Goal: Task Accomplishment & Management: Manage account settings

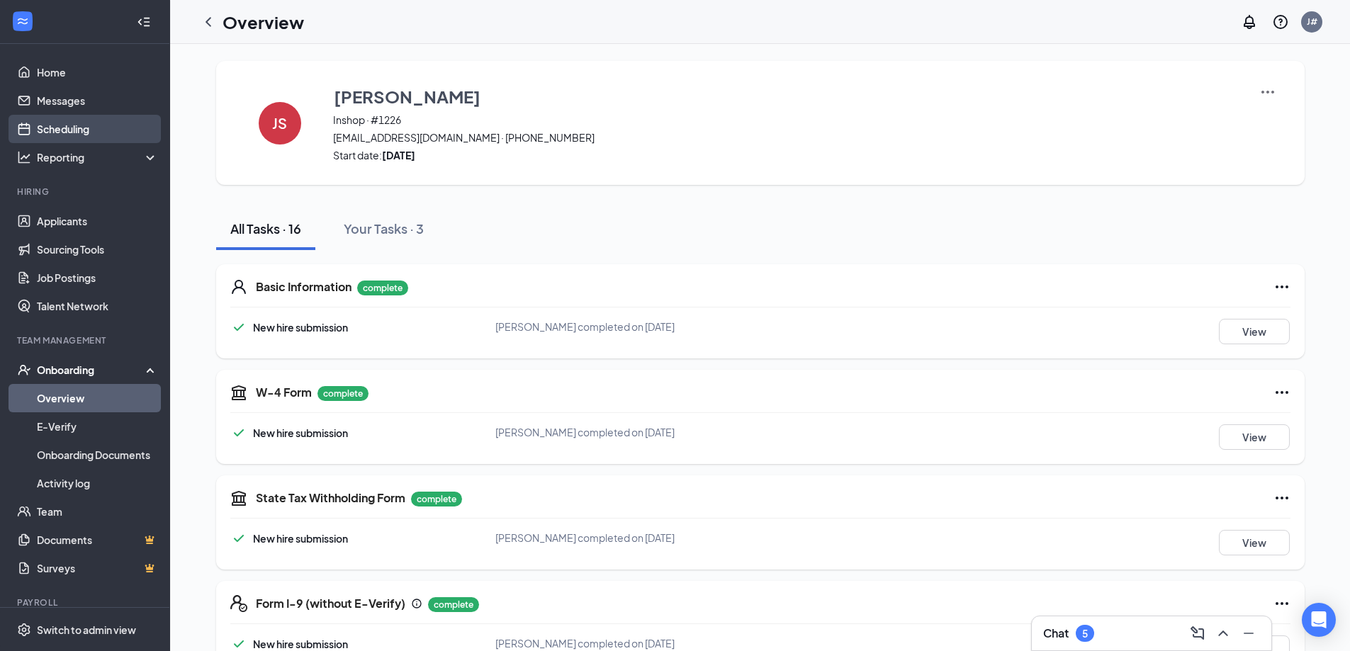
click at [69, 129] on link "Scheduling" at bounding box center [97, 129] width 121 height 28
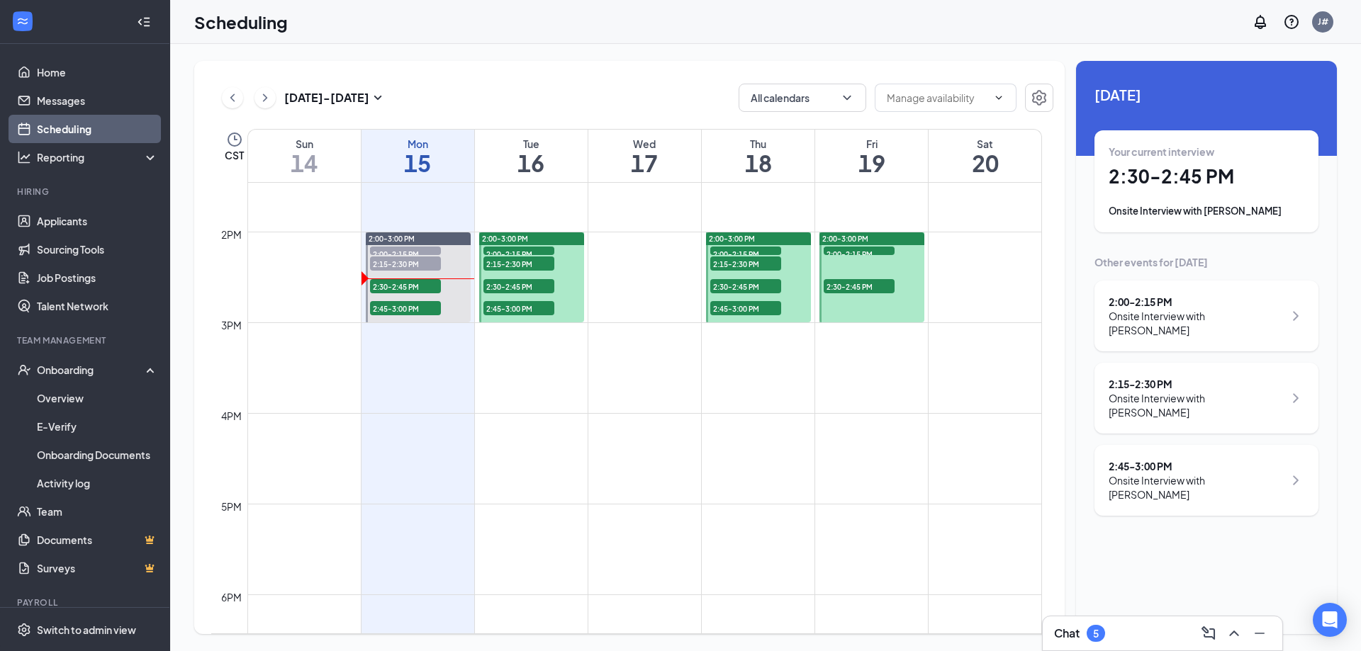
scroll to position [1355, 0]
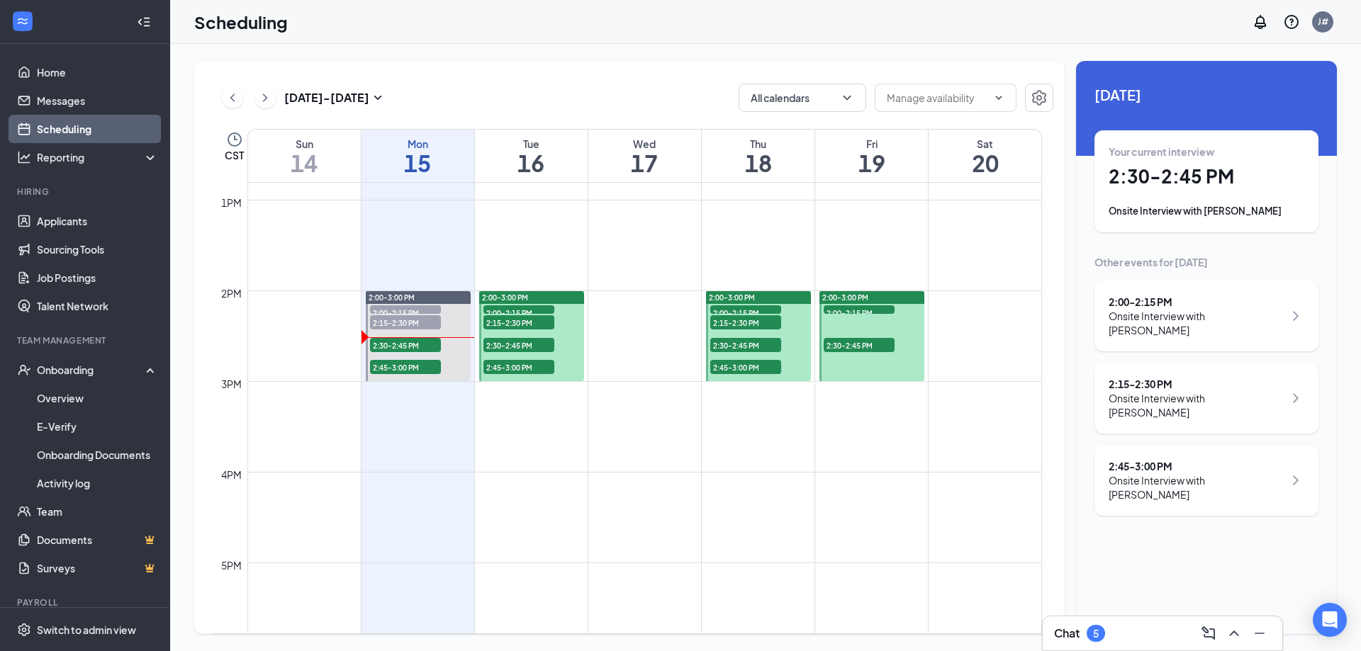
scroll to position [1115, 0]
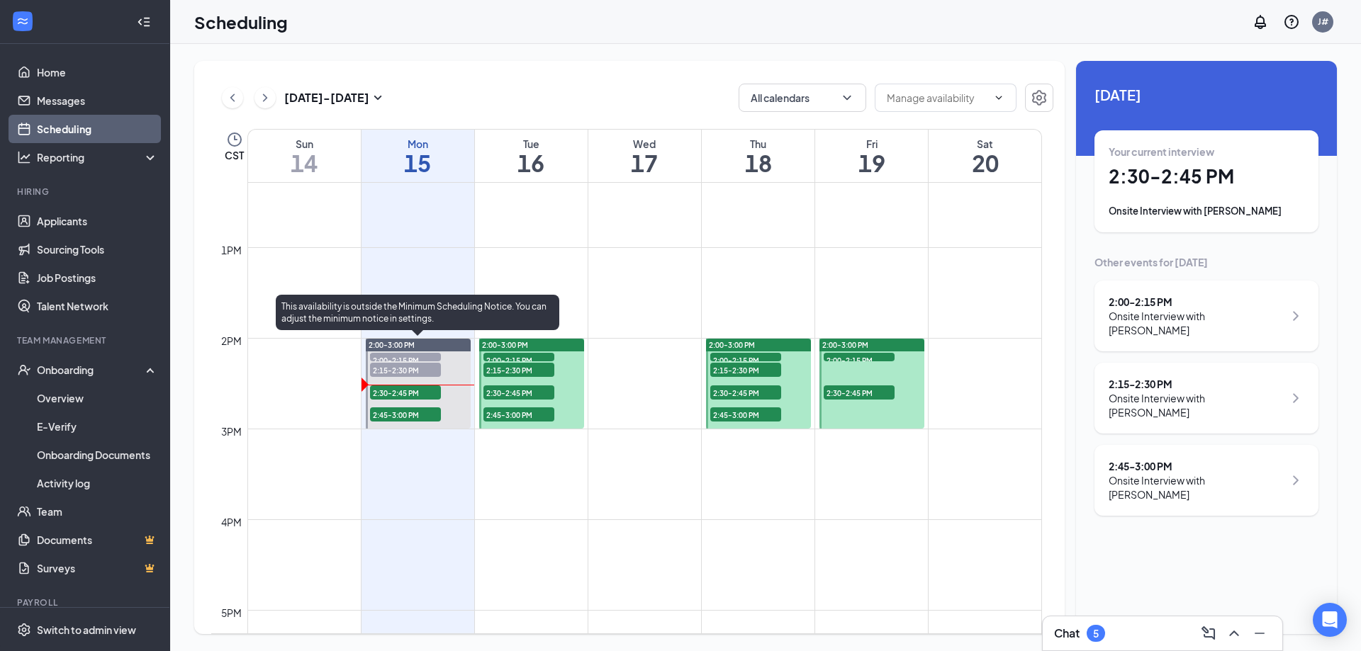
click at [391, 394] on span "2:30-2:45 PM" at bounding box center [405, 392] width 71 height 14
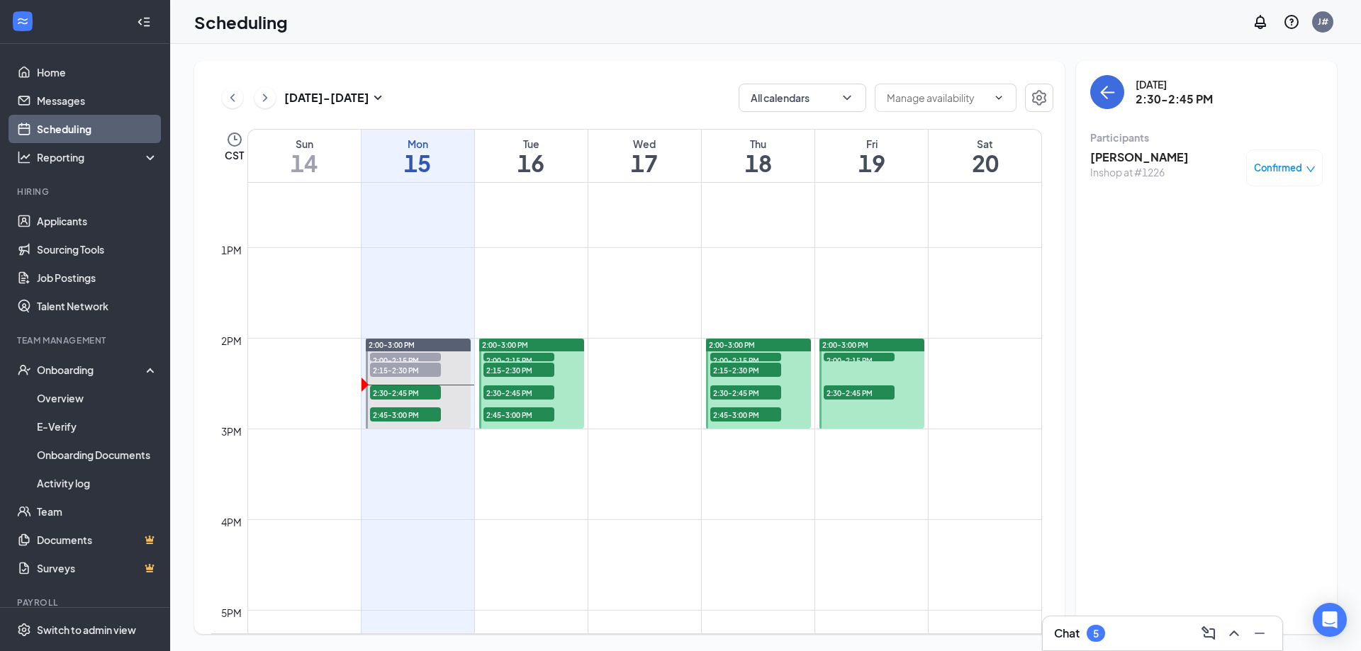
click at [1132, 150] on h3 "[PERSON_NAME]" at bounding box center [1139, 158] width 98 height 16
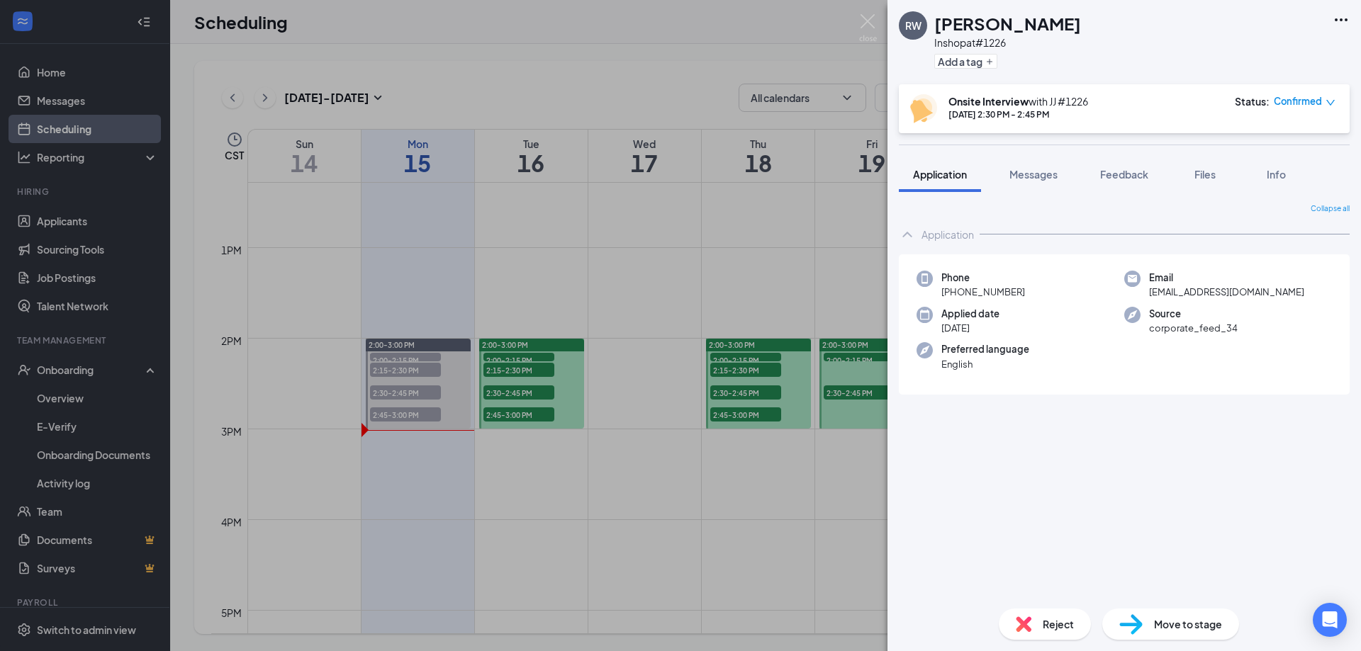
drag, startPoint x: 783, startPoint y: 225, endPoint x: 790, endPoint y: 220, distance: 8.3
click at [791, 235] on div "RW [PERSON_NAME] Inshop at #1226 Add a tag Onsite Interview with JJ #[DATE] 2:3…" at bounding box center [680, 325] width 1361 height 651
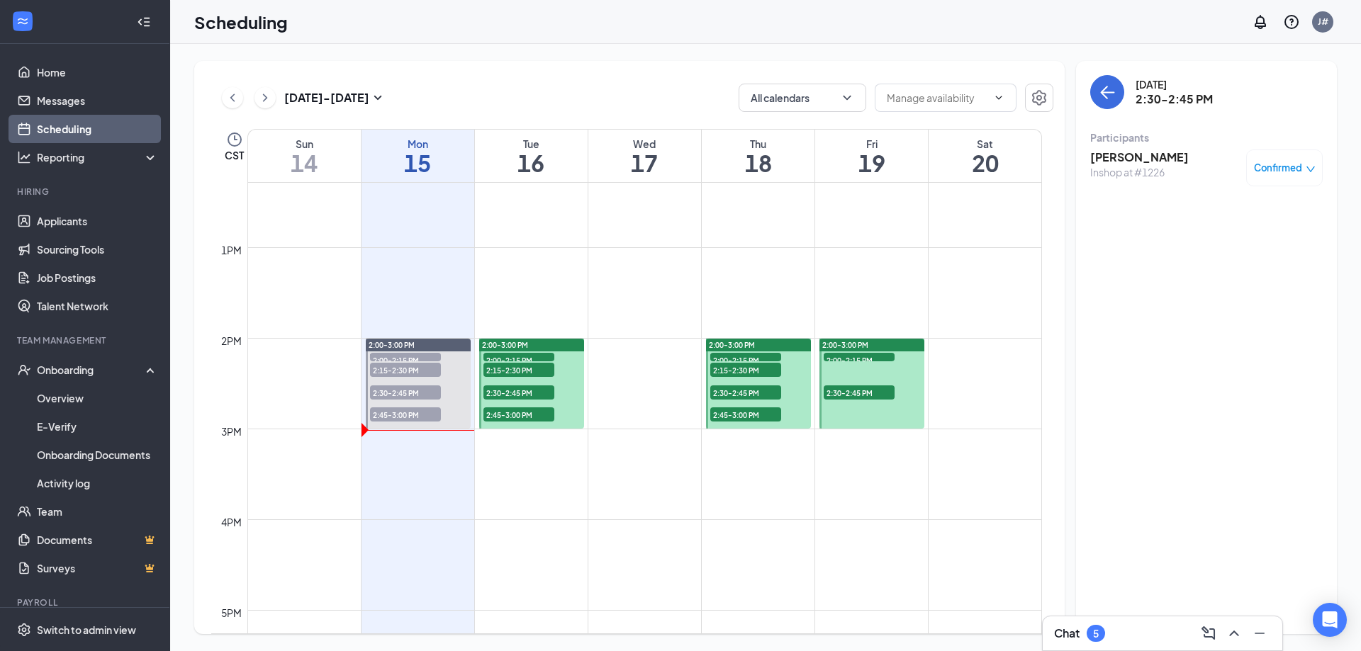
click at [541, 342] on div "2:00-3:00 PM" at bounding box center [531, 345] width 105 height 13
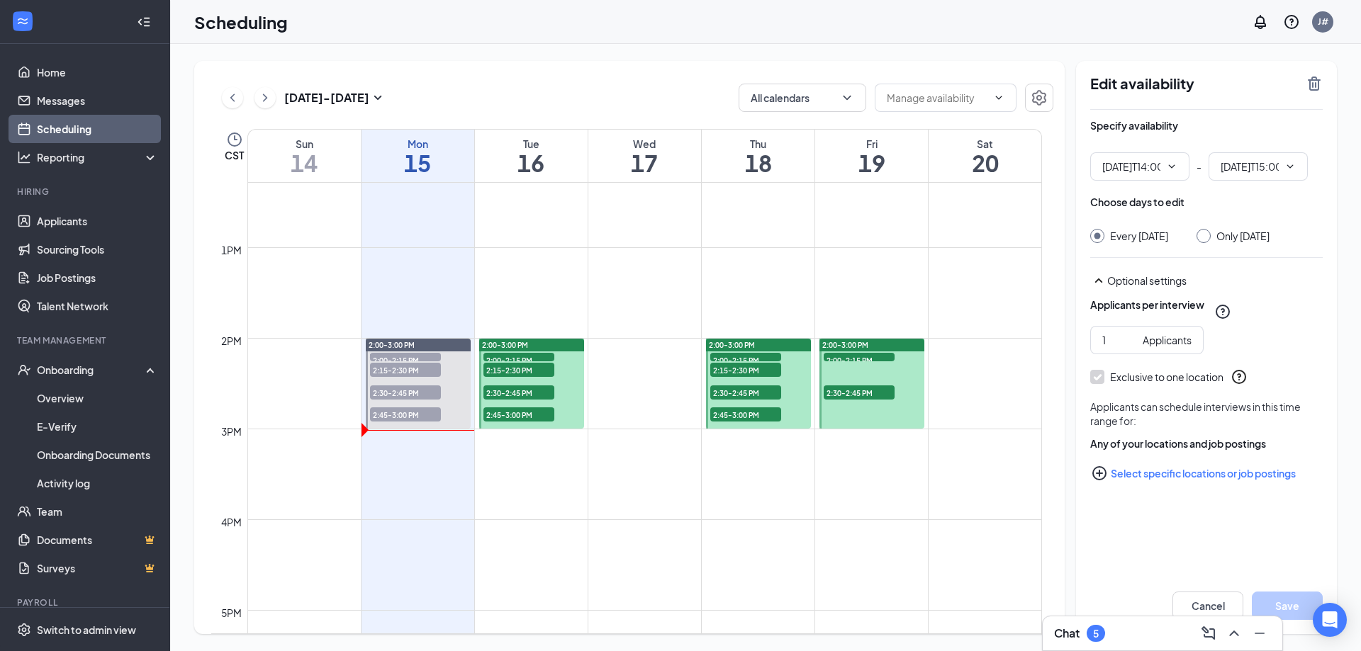
type input "02:00 PM"
type input "03:00 PM"
click at [524, 358] on span "2:00-2:15 PM" at bounding box center [518, 360] width 71 height 14
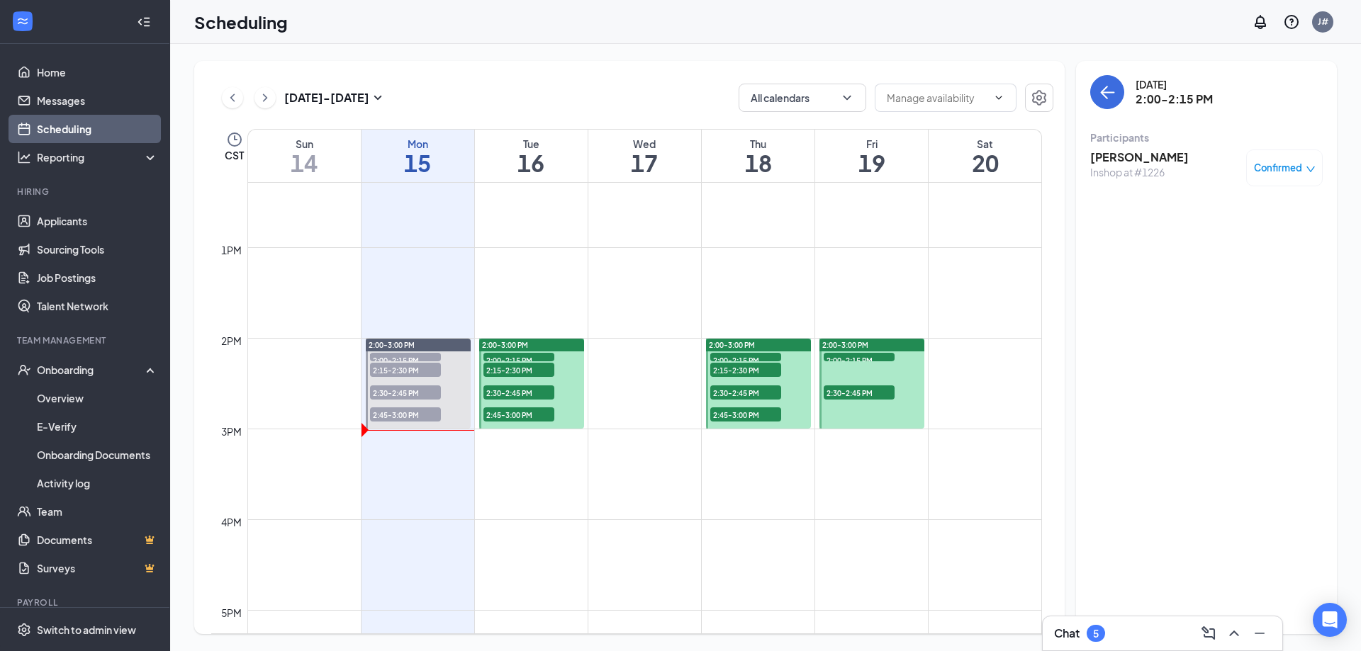
click at [1292, 167] on span "Confirmed" at bounding box center [1278, 168] width 48 height 14
click at [1130, 161] on h3 "[PERSON_NAME]" at bounding box center [1139, 158] width 98 height 16
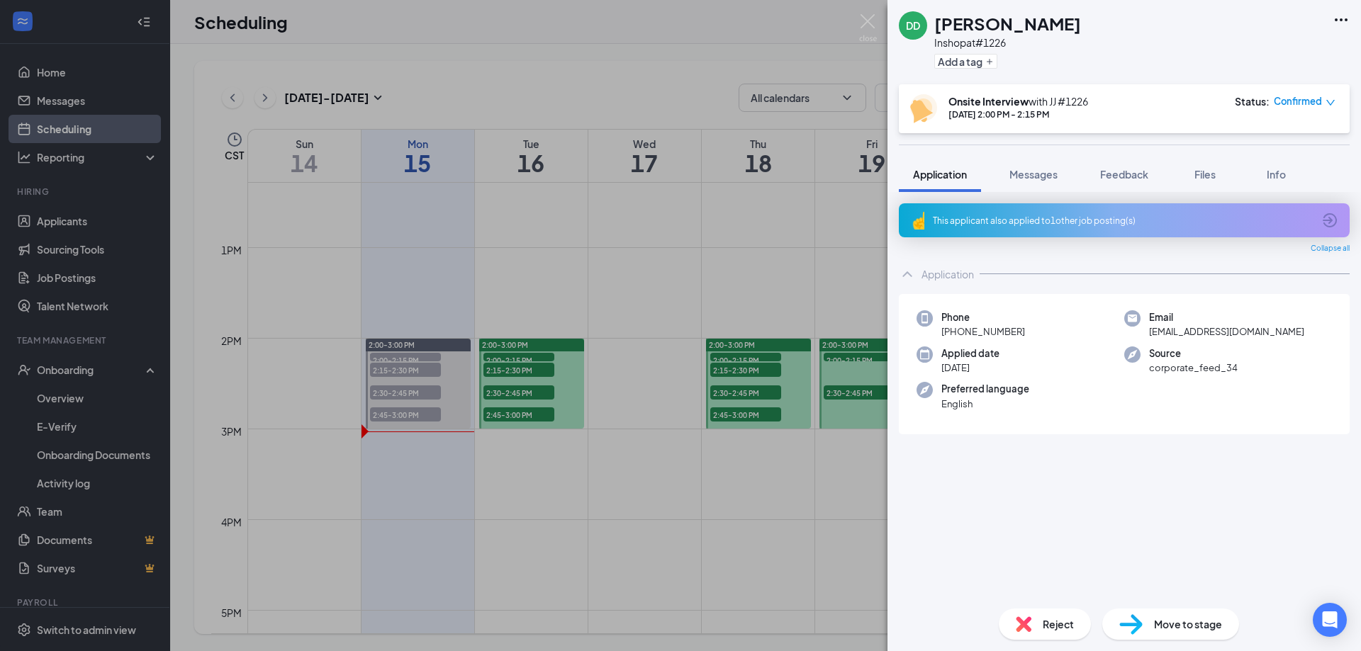
click at [528, 365] on div "DD [PERSON_NAME] Inshop at #1226 Add a tag Onsite Interview with JJ #[DATE] 2:0…" at bounding box center [680, 325] width 1361 height 651
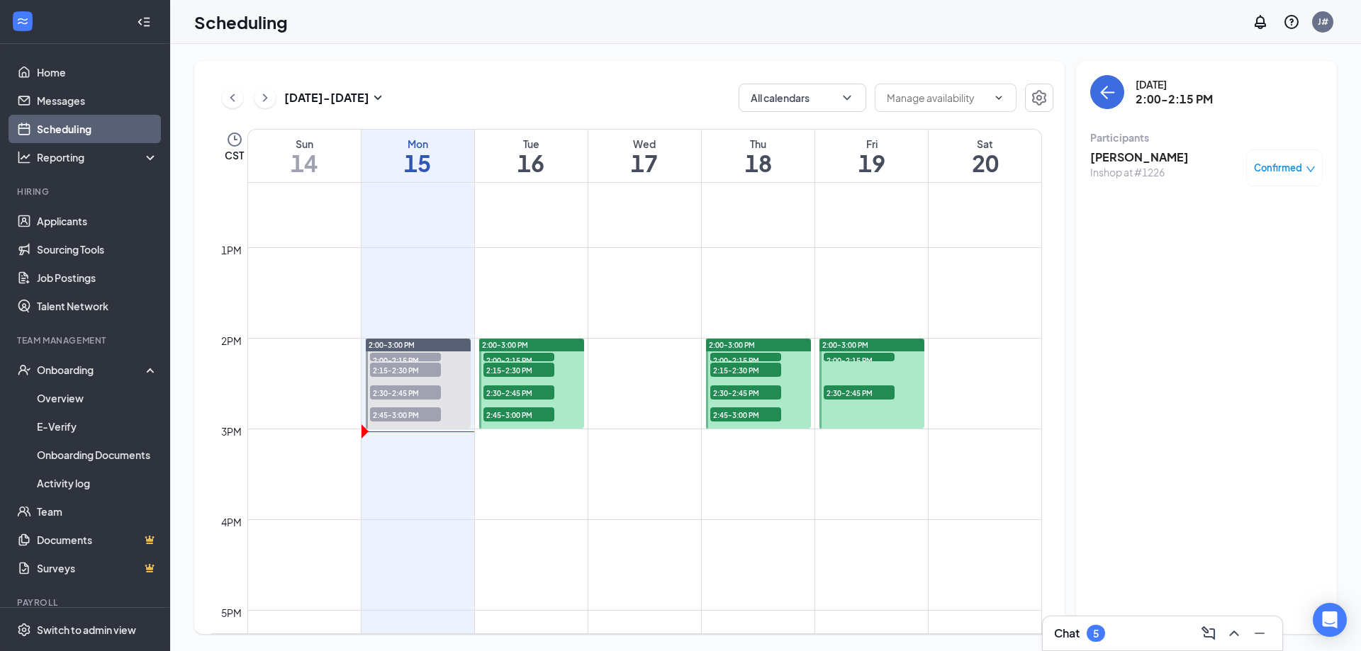
click at [523, 368] on span "2:15-2:30 PM" at bounding box center [518, 370] width 71 height 14
click at [1138, 166] on div "Inshop at #1226" at bounding box center [1139, 172] width 98 height 14
click at [1159, 147] on div "[PERSON_NAME] at #1226 Confirmed" at bounding box center [1206, 168] width 232 height 47
click at [1265, 171] on span "Confirmed" at bounding box center [1278, 168] width 48 height 14
click at [1202, 169] on div "[PERSON_NAME] at #1226 Confirmed" at bounding box center [1206, 168] width 232 height 37
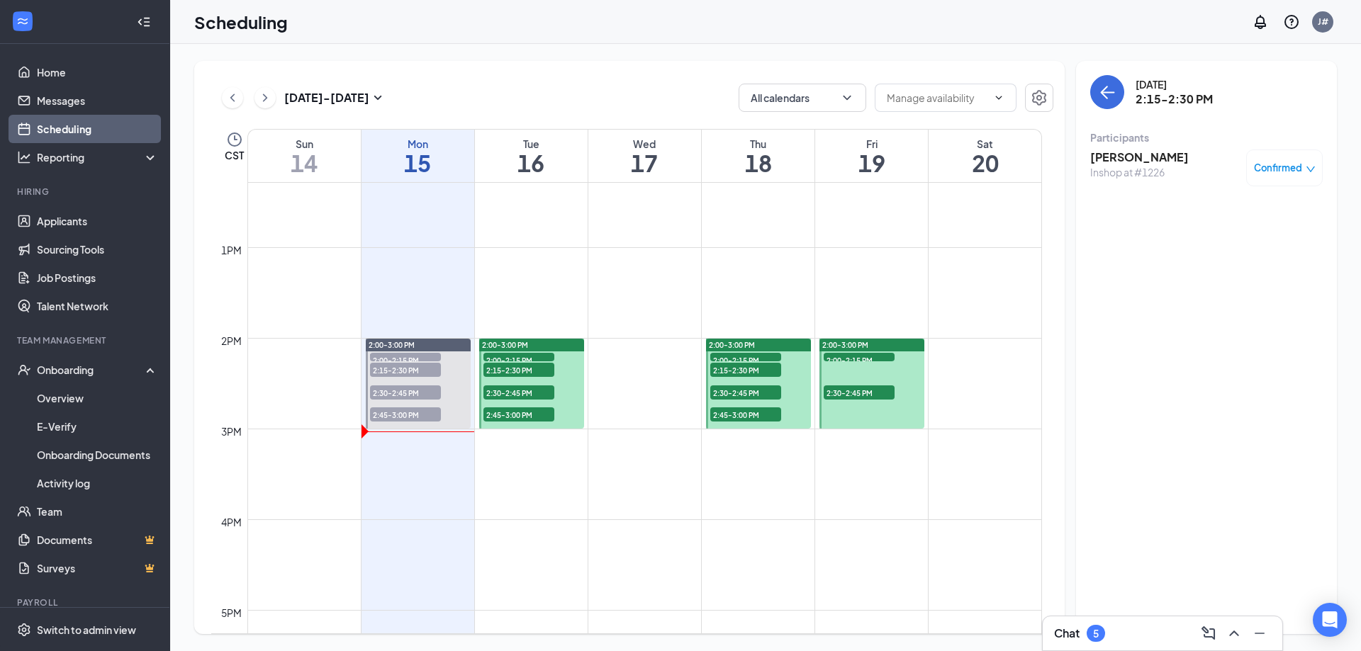
click at [1154, 161] on h3 "[PERSON_NAME]" at bounding box center [1139, 158] width 98 height 16
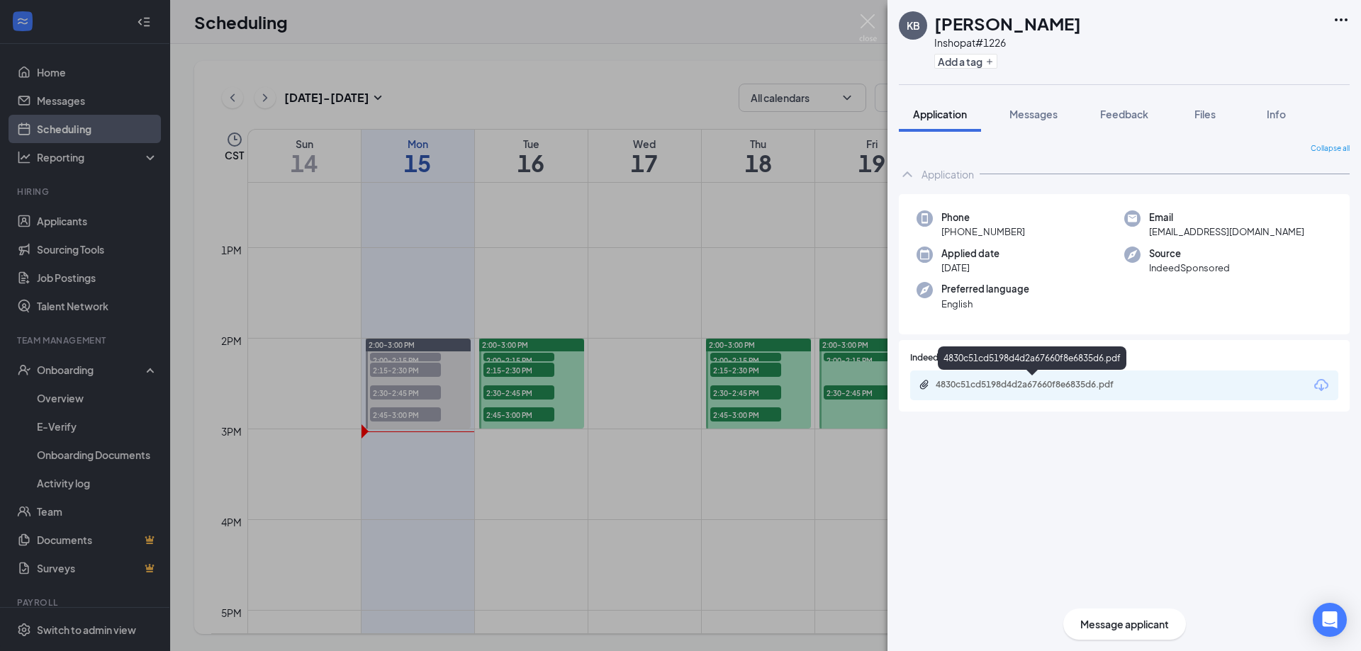
click at [1038, 380] on div "4830c51cd5198d4d2a67660f8e6835d6.pdf" at bounding box center [1034, 384] width 198 height 11
click at [608, 221] on div "KB [PERSON_NAME] at #1226 Add a tag Application Messages Feedback Files Info Co…" at bounding box center [680, 325] width 1361 height 651
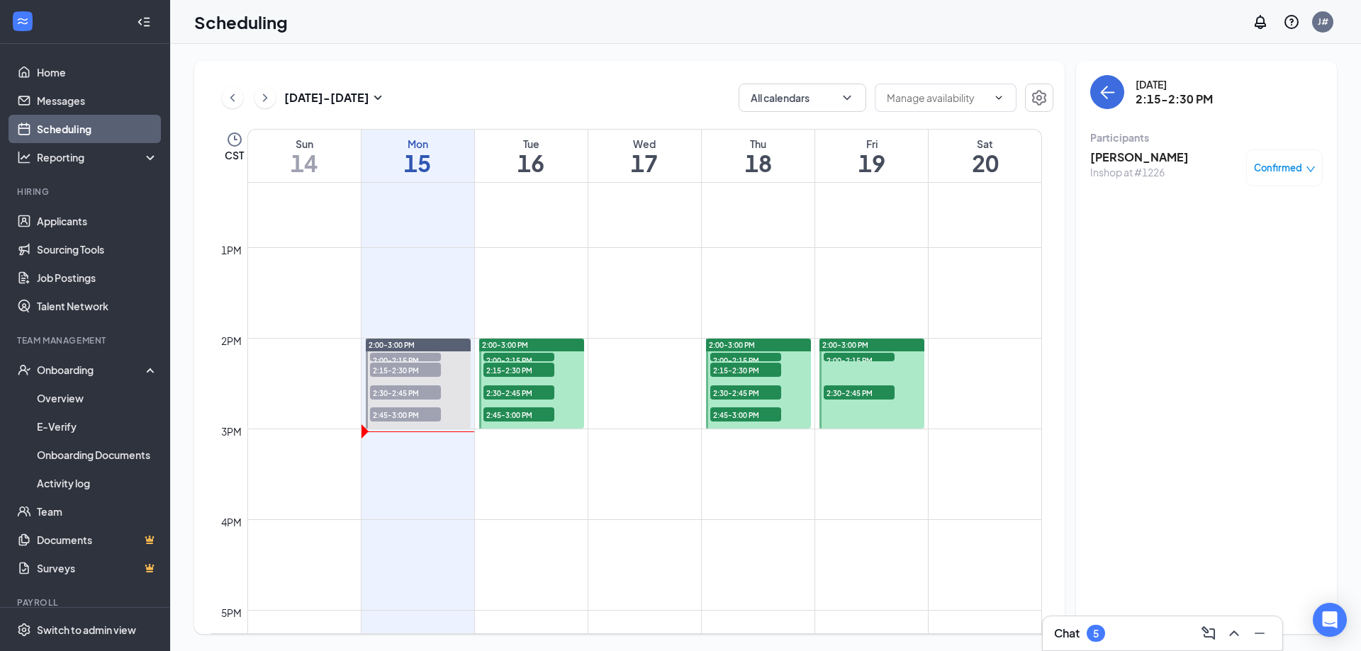
click at [500, 396] on span "2:30-2:45 PM" at bounding box center [518, 392] width 71 height 14
click at [1127, 154] on h3 "[PERSON_NAME]" at bounding box center [1139, 158] width 98 height 16
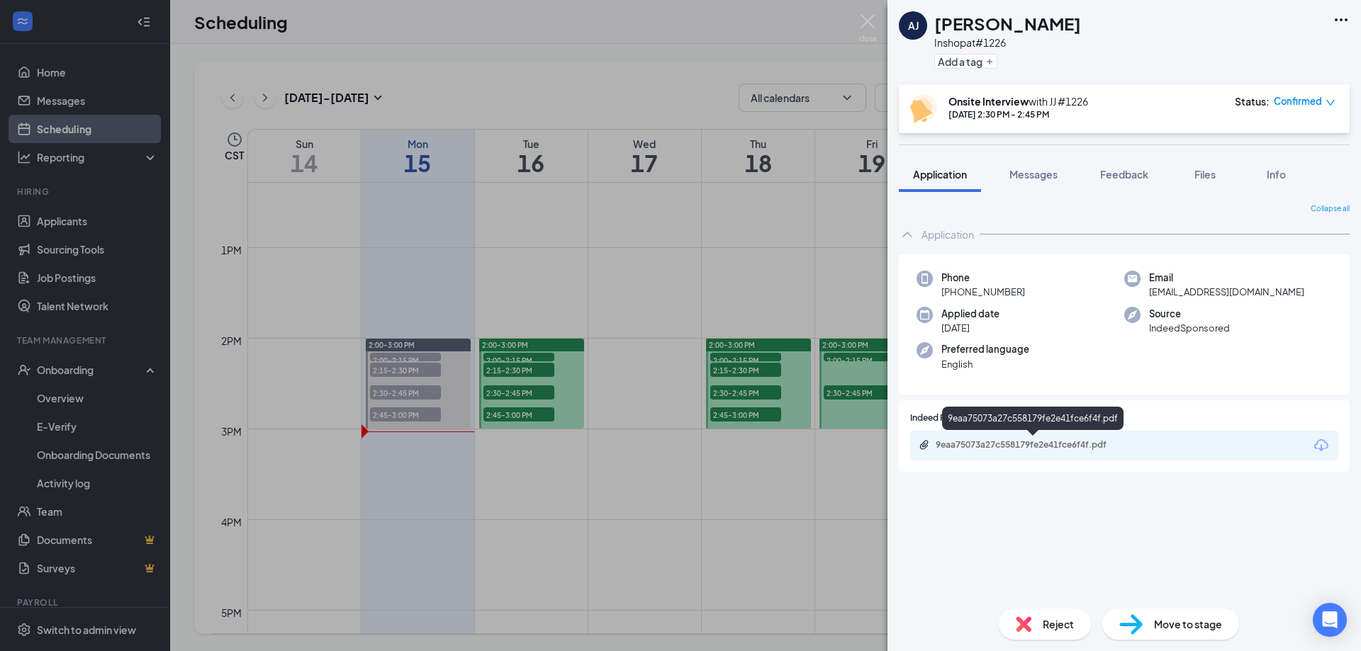
click at [980, 448] on div "9eaa75073a27c558179fe2e41fce6f4f.pdf" at bounding box center [1034, 444] width 198 height 11
click at [707, 457] on div "[PERSON_NAME] Anitonyo [PERSON_NAME] Inshop at #1226 Add a tag Onsite Interview…" at bounding box center [680, 325] width 1361 height 651
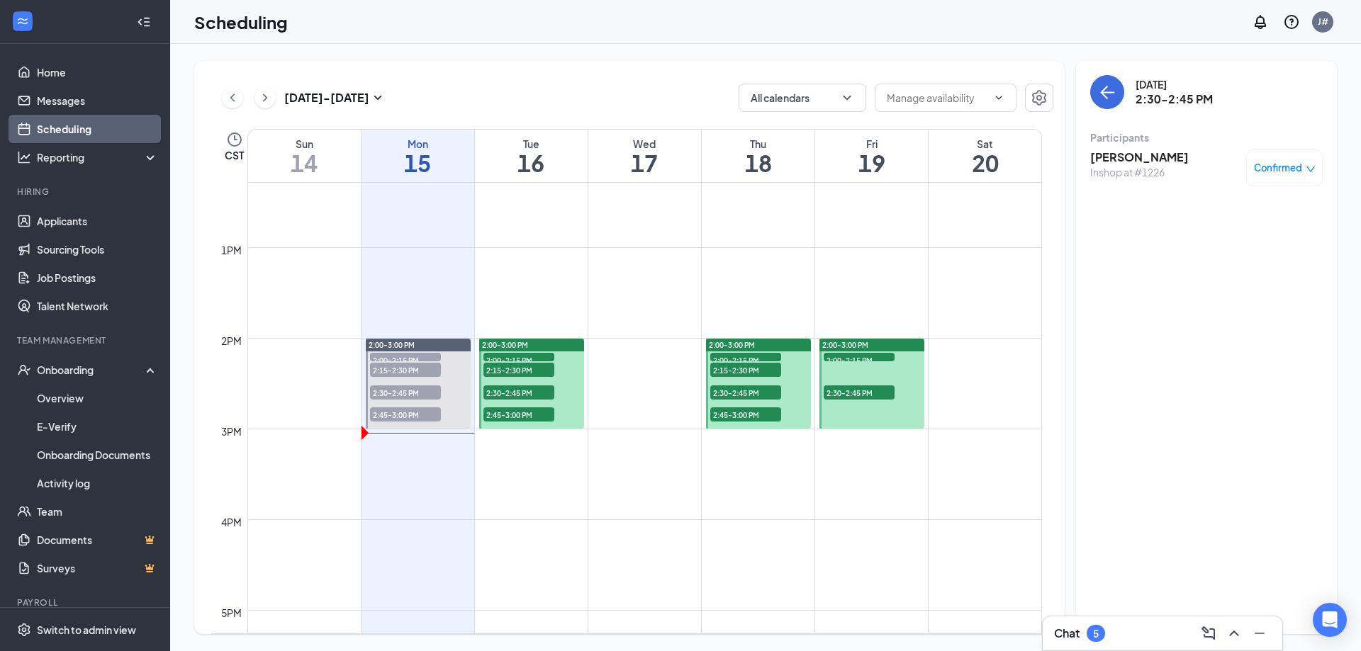
click at [520, 412] on span "2:45-3:00 PM" at bounding box center [518, 414] width 71 height 14
click at [1141, 154] on h3 "dametreious [PERSON_NAME]" at bounding box center [1164, 165] width 149 height 31
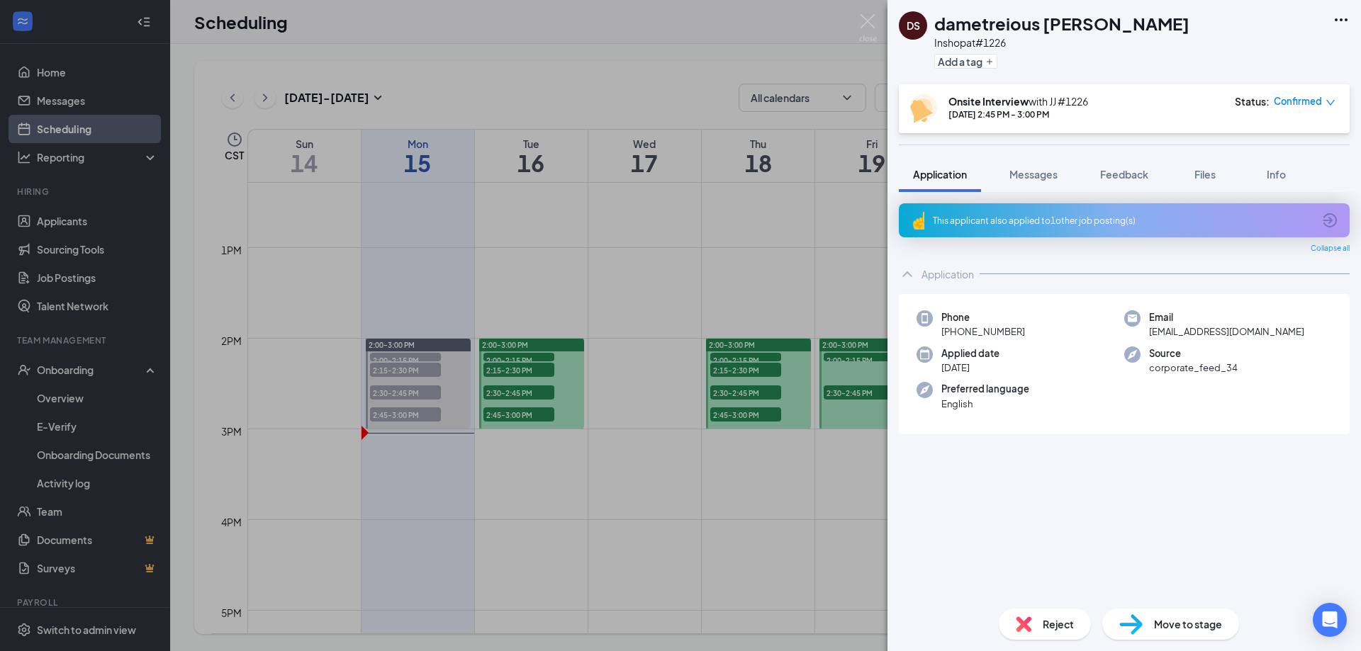
click at [629, 276] on div "DS dametreious [PERSON_NAME] Inshop at #1226 Add a tag Onsite Interview with JJ…" at bounding box center [680, 325] width 1361 height 651
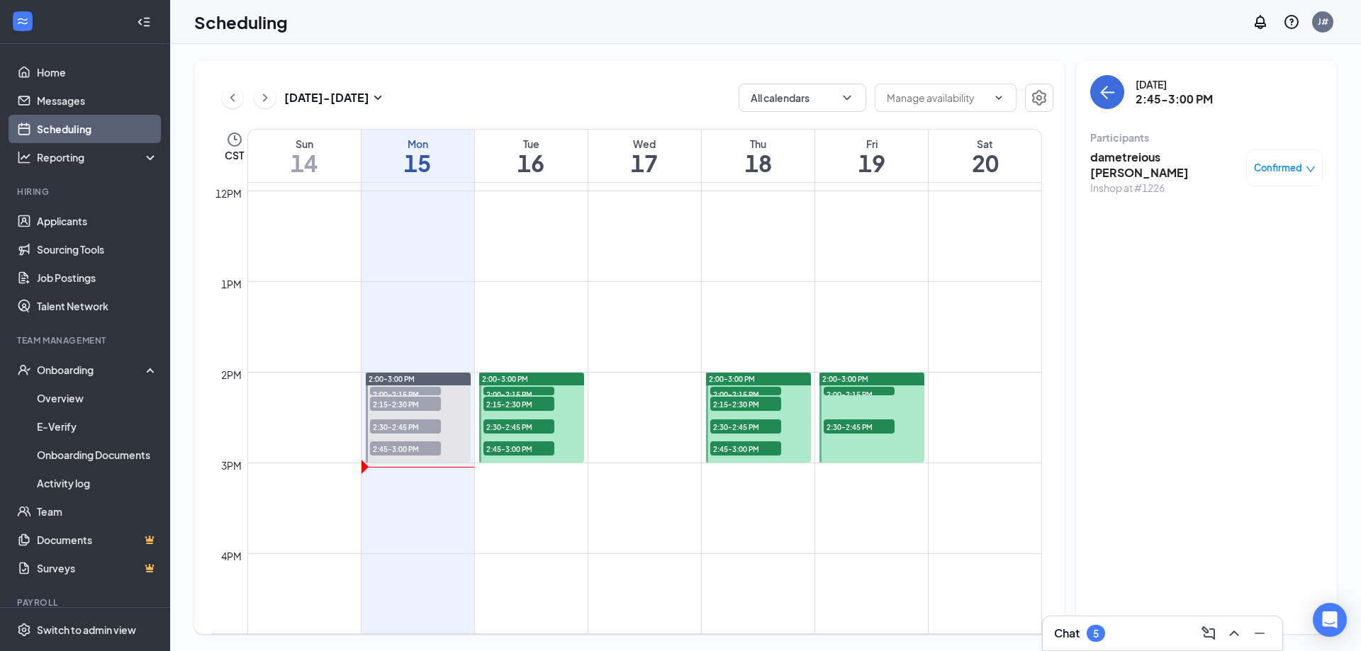
scroll to position [1044, 0]
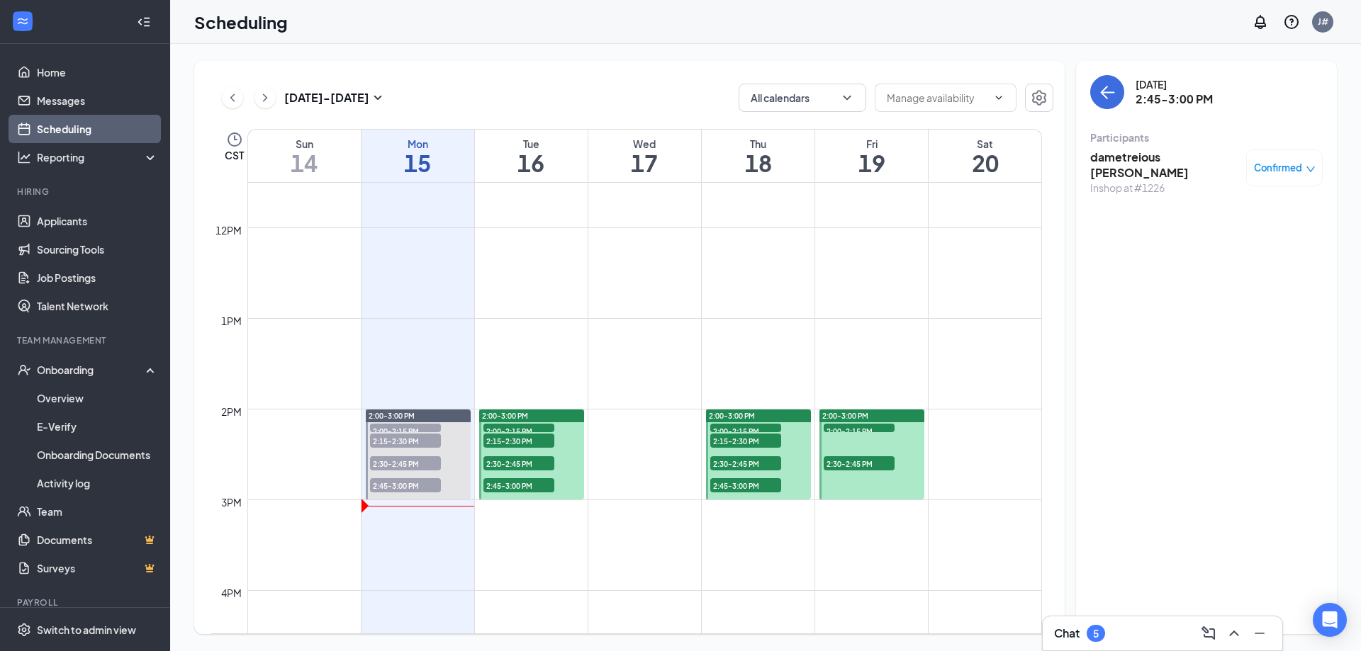
click at [736, 428] on span "2:00-2:15 PM" at bounding box center [745, 431] width 71 height 14
click at [757, 442] on span "2:15-2:30 PM" at bounding box center [745, 441] width 71 height 14
click at [757, 461] on span "2:30-2:45 PM" at bounding box center [745, 463] width 71 height 14
click at [755, 482] on span "2:45-3:00 PM" at bounding box center [745, 485] width 71 height 14
click at [851, 431] on span "2:00-2:15 PM" at bounding box center [858, 431] width 71 height 14
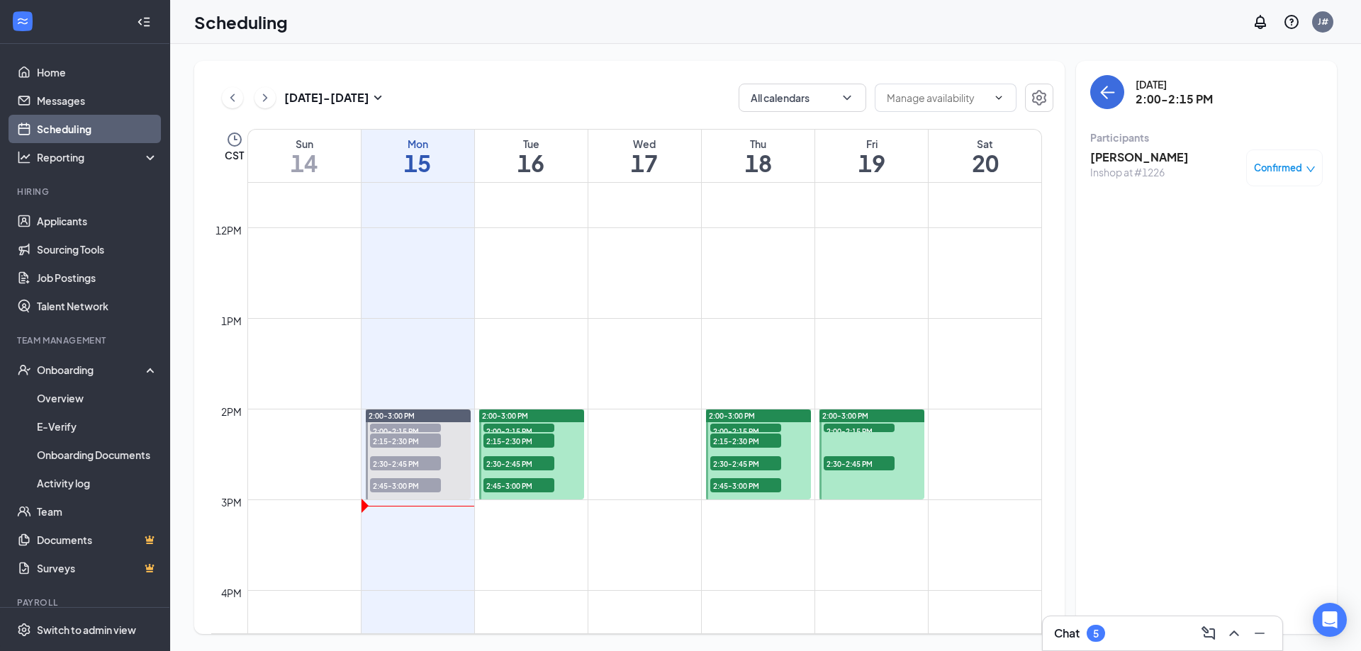
click at [863, 466] on span "2:30-2:45 PM" at bounding box center [858, 463] width 71 height 14
click at [540, 428] on span "2:00-2:15 PM" at bounding box center [518, 431] width 71 height 14
click at [539, 443] on span "2:15-2:30 PM" at bounding box center [518, 441] width 71 height 14
click at [546, 466] on span "2:30-2:45 PM" at bounding box center [518, 463] width 71 height 14
click at [536, 490] on span "2:45-3:00 PM" at bounding box center [518, 485] width 71 height 14
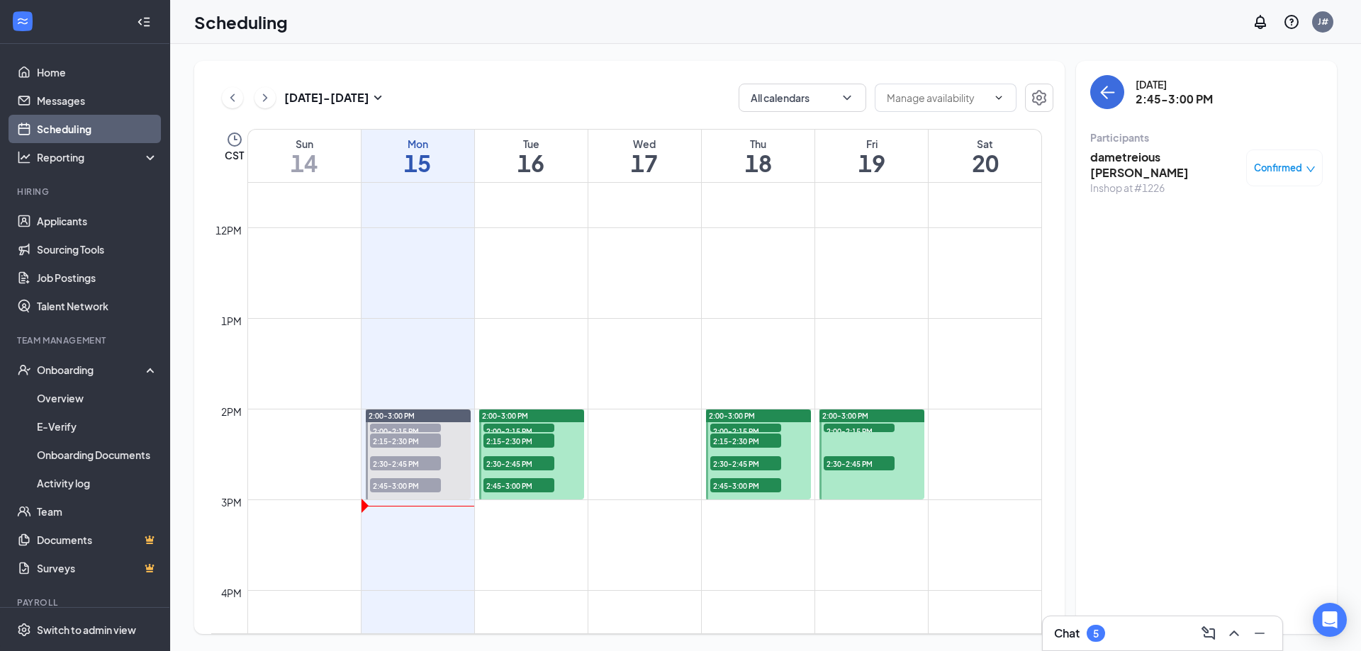
click at [508, 465] on span "2:30-2:45 PM" at bounding box center [518, 463] width 71 height 14
click at [430, 461] on span "2:30-2:45 PM" at bounding box center [405, 463] width 71 height 14
click at [429, 483] on span "2:45-3:00 PM" at bounding box center [405, 485] width 71 height 14
click at [411, 443] on span "2:15-2:30 PM" at bounding box center [405, 441] width 71 height 14
click at [420, 427] on span "2:00-2:15 PM" at bounding box center [405, 431] width 71 height 14
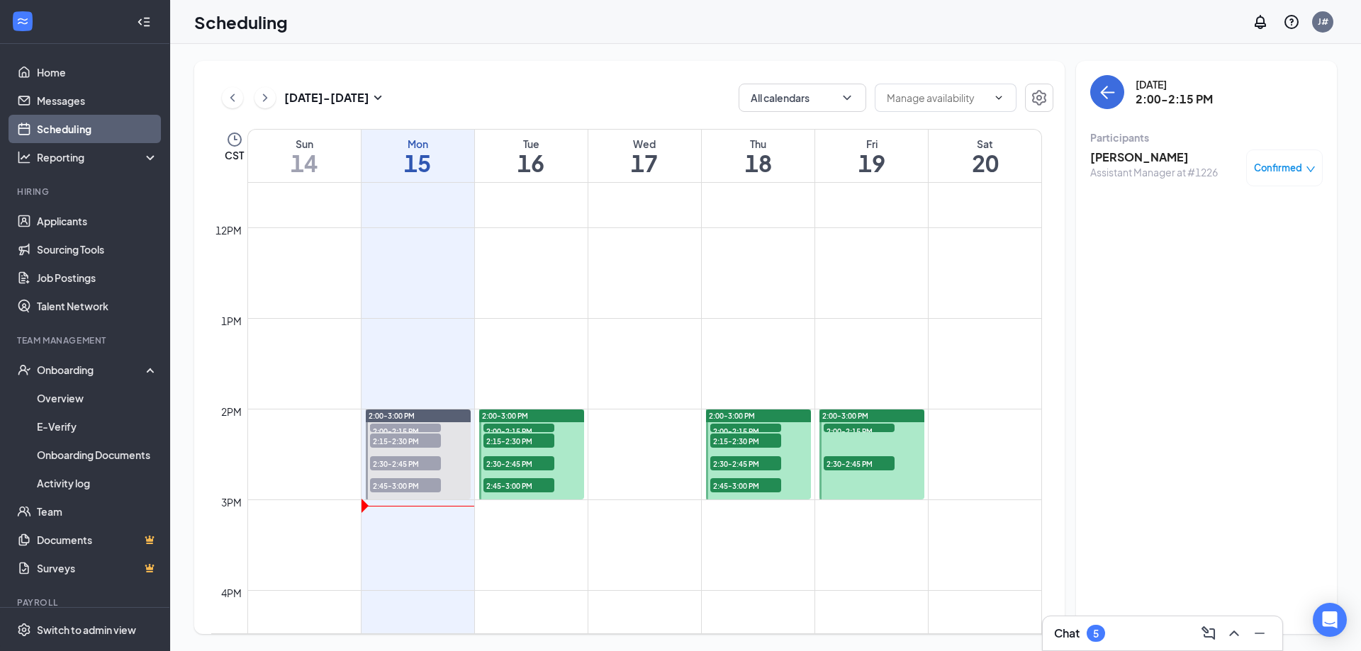
click at [404, 437] on span "2:15-2:30 PM" at bounding box center [405, 441] width 71 height 14
click at [424, 430] on span "2:00-2:15 PM" at bounding box center [405, 431] width 71 height 14
click at [1110, 167] on div "Assistant Manager at #1226" at bounding box center [1154, 172] width 128 height 14
click at [1139, 158] on h3 "[PERSON_NAME]" at bounding box center [1154, 158] width 128 height 16
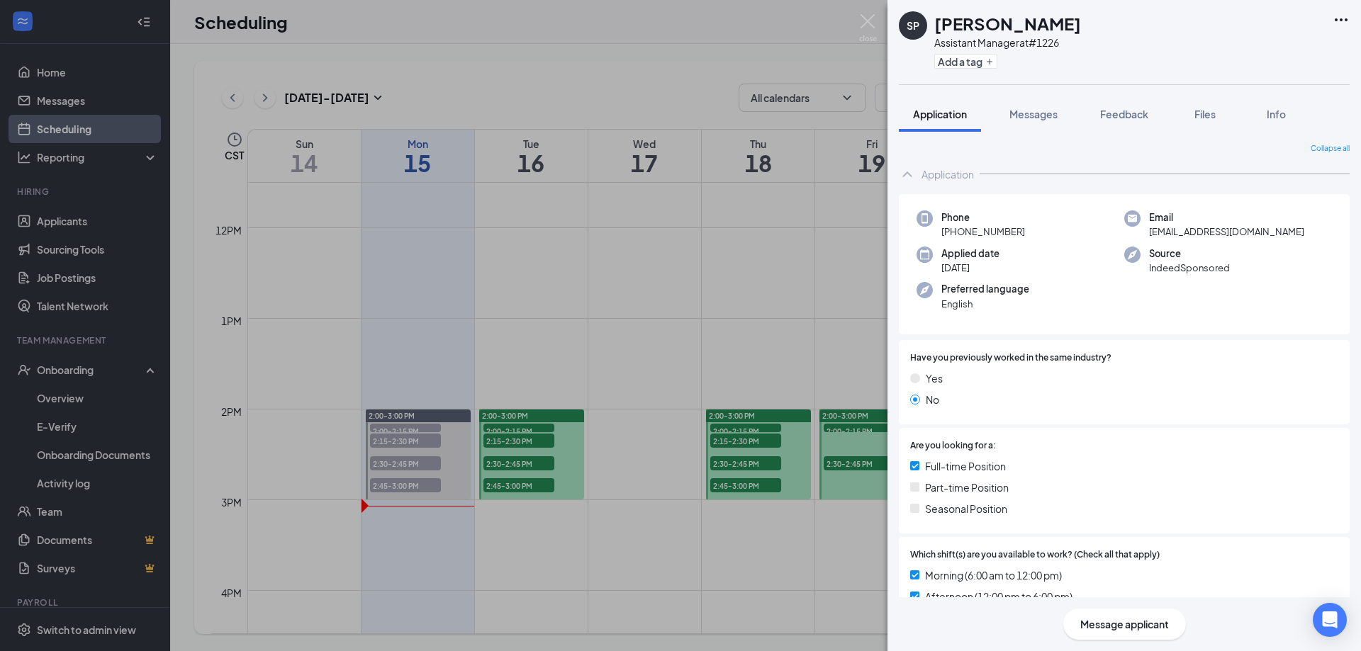
drag, startPoint x: 1137, startPoint y: 164, endPoint x: 1264, endPoint y: 390, distance: 259.8
click at [1262, 393] on div "No" at bounding box center [1124, 400] width 428 height 16
click at [1207, 123] on button "Files" at bounding box center [1204, 113] width 57 height 35
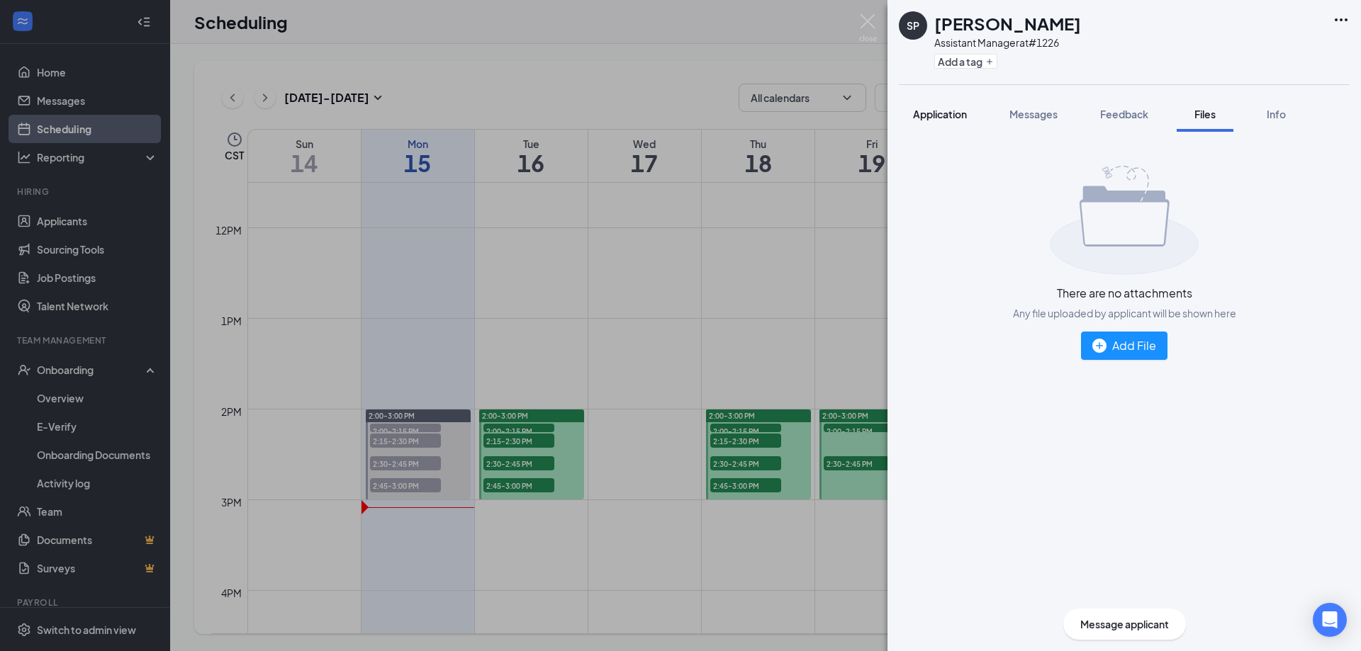
click at [938, 111] on span "Application" at bounding box center [940, 114] width 54 height 13
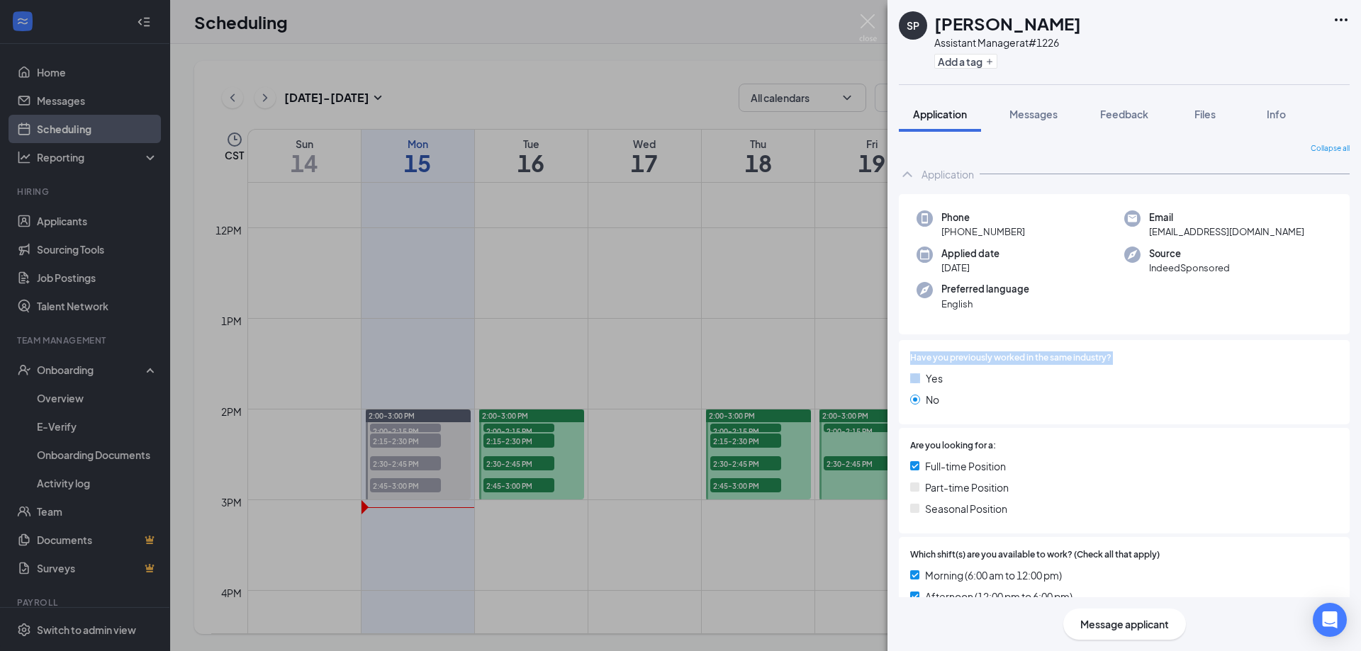
drag, startPoint x: 636, startPoint y: 369, endPoint x: 636, endPoint y: 358, distance: 11.4
click at [638, 361] on div "SP [PERSON_NAME] Assistant Manager at #1226 Add a tag Application Messages Feed…" at bounding box center [680, 325] width 1361 height 651
